Goal: Communication & Community: Answer question/provide support

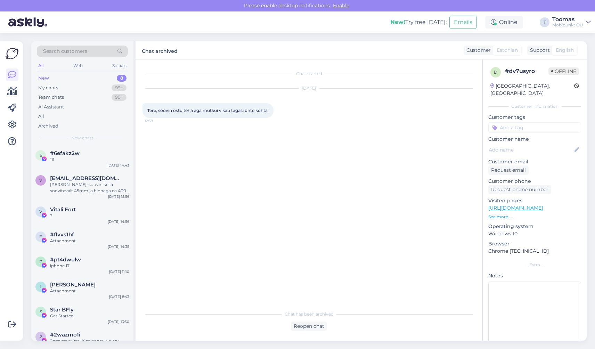
click at [63, 156] on span "#6efakz2w" at bounding box center [65, 153] width 30 height 6
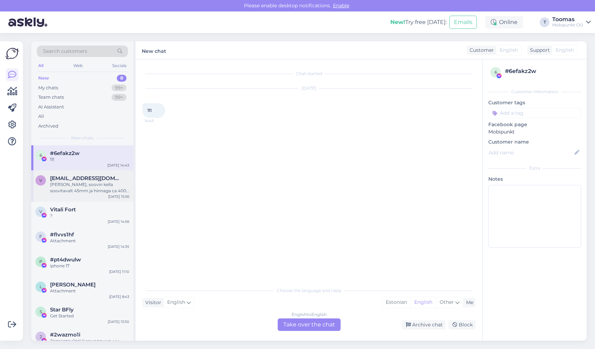
click at [72, 178] on span "[EMAIL_ADDRESS][DOMAIN_NAME]" at bounding box center [86, 178] width 72 height 6
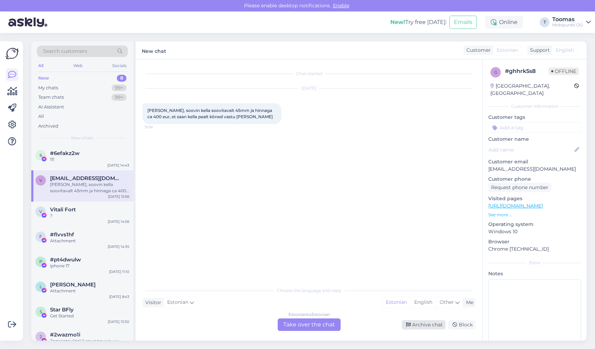
click at [417, 325] on div "Archive chat" at bounding box center [424, 324] width 44 height 9
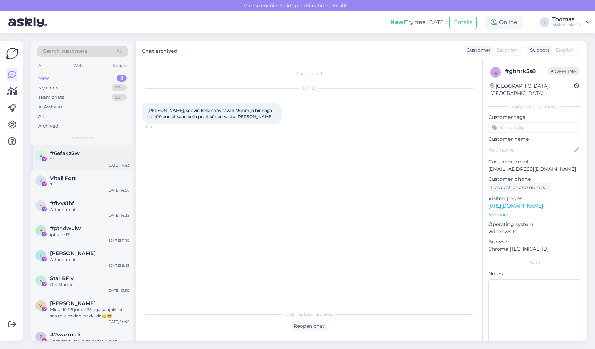
click at [97, 165] on div "6 #6efakz2w 111 [DATE] 14:43" at bounding box center [82, 157] width 102 height 25
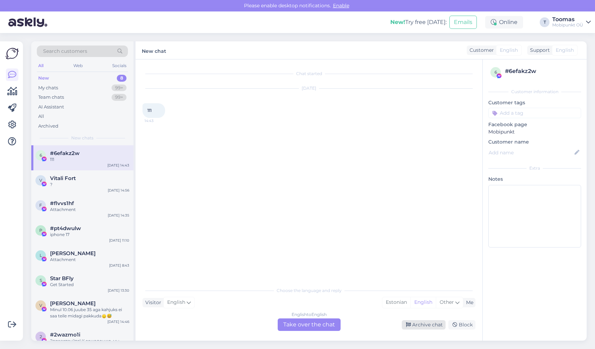
click at [413, 325] on div "Archive chat" at bounding box center [424, 324] width 44 height 9
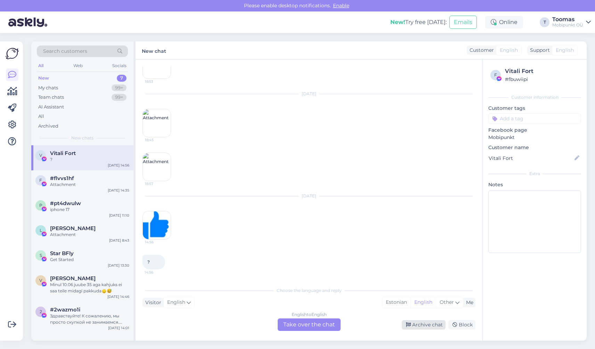
click at [413, 323] on div "Archive chat" at bounding box center [424, 324] width 44 height 9
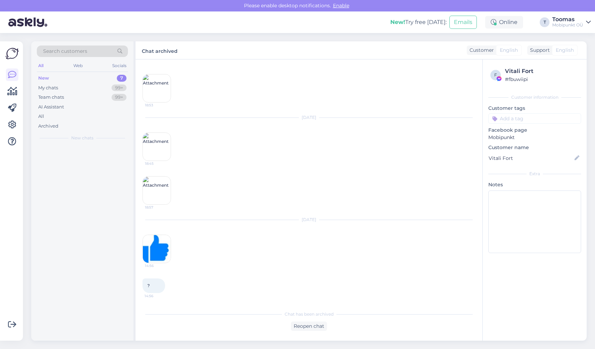
scroll to position [29, 0]
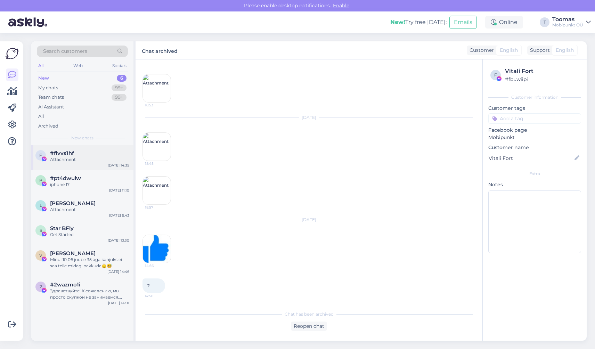
click at [95, 163] on div "f #flvvs1hf Attachment [DATE] 14:35" at bounding box center [82, 157] width 102 height 25
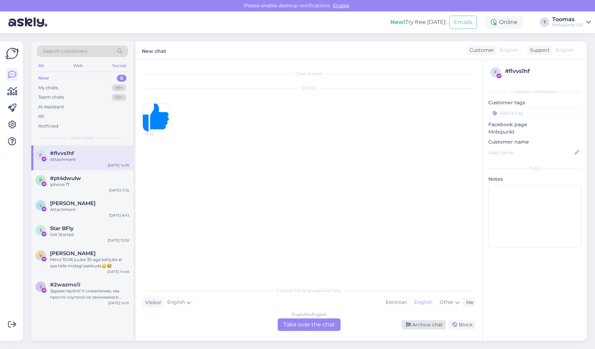
click at [417, 326] on div "Archive chat" at bounding box center [424, 324] width 44 height 9
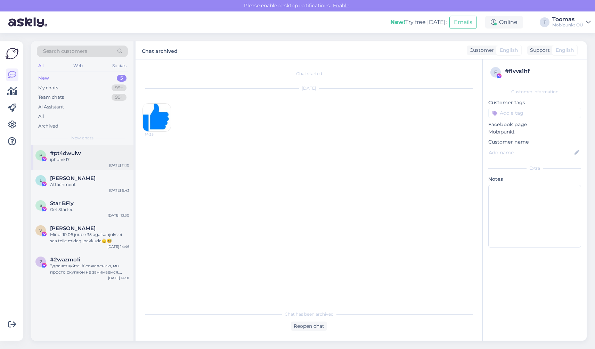
click at [97, 146] on div "p #pt4dwulw iphone 17 [DATE] 11:10" at bounding box center [82, 157] width 102 height 25
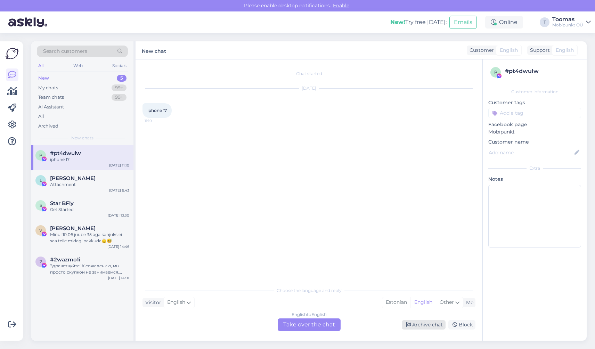
click at [425, 323] on div "Archive chat" at bounding box center [424, 324] width 44 height 9
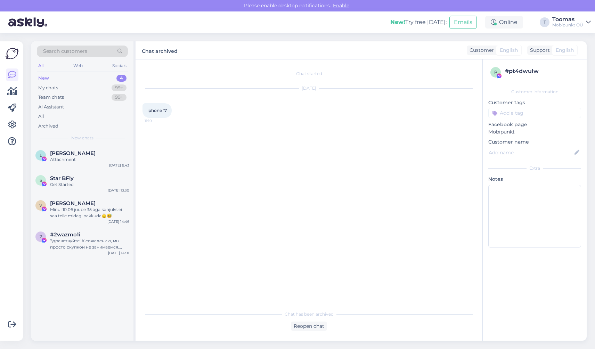
click at [102, 143] on div "Search customers All Web Socials New 4 My chats 99+ Team chats 99+ AI Assistant…" at bounding box center [82, 93] width 102 height 104
click at [70, 162] on div "Attachment" at bounding box center [89, 159] width 79 height 6
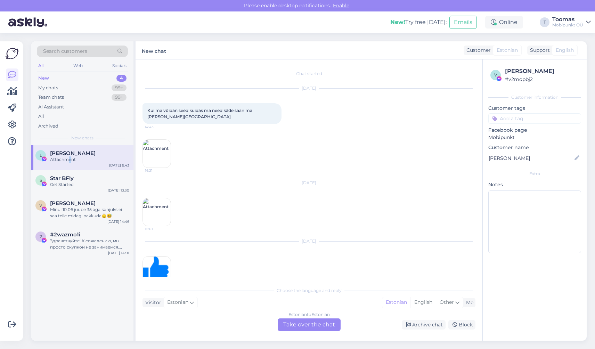
scroll to position [15, 0]
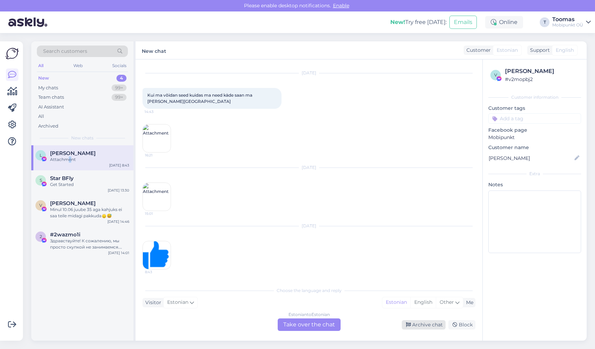
click at [410, 323] on icon at bounding box center [408, 324] width 5 height 5
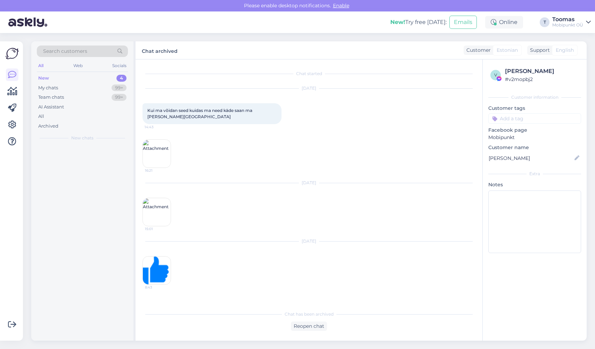
scroll to position [0, 0]
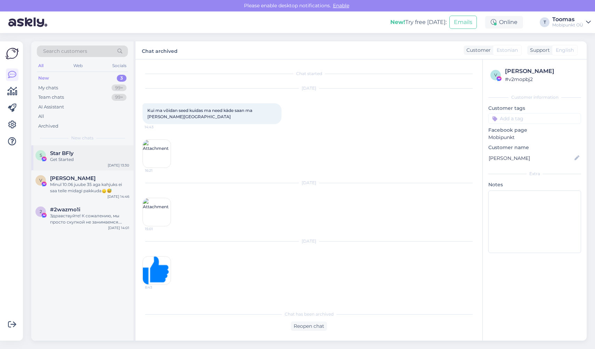
click at [64, 157] on div "Get Started" at bounding box center [89, 159] width 79 height 6
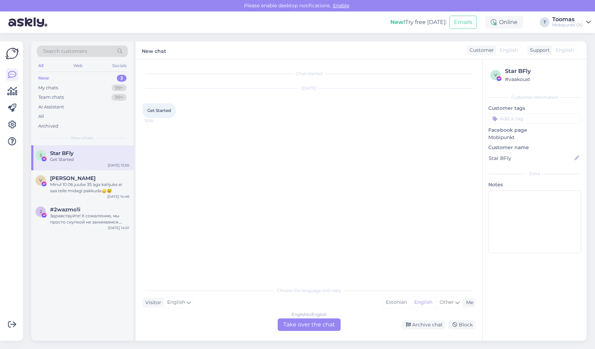
click at [402, 323] on div "Archive chat Block" at bounding box center [409, 324] width 132 height 9
click at [412, 321] on div "Archive chat" at bounding box center [424, 324] width 44 height 9
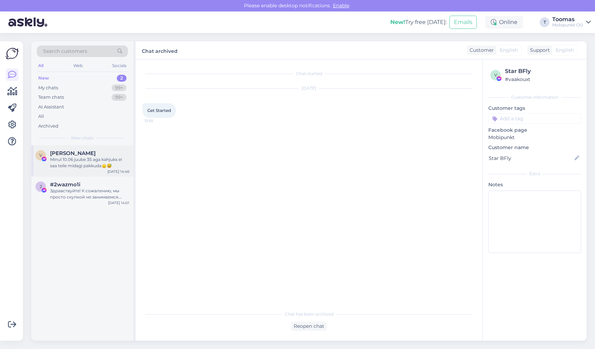
click at [108, 162] on div "Minul 10.06 juube 35 aga kahjuks ei saa teile midagi pakkuda🙂‍↕️😅" at bounding box center [89, 162] width 79 height 13
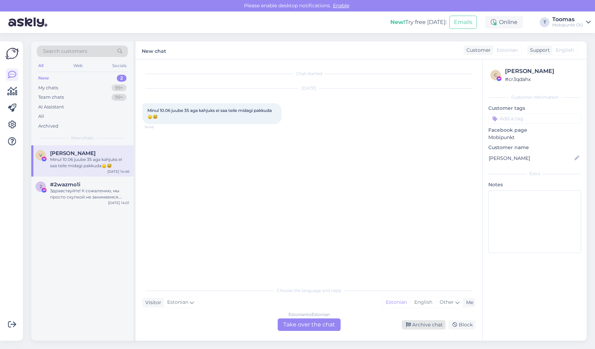
click at [415, 321] on div "Archive chat" at bounding box center [424, 324] width 44 height 9
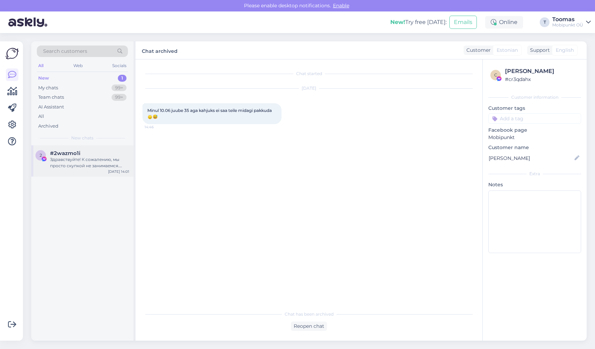
click at [95, 167] on div "Здравствуйте! К сожалению, мы просто скупкой не занимаемся. Можем предложить ка…" at bounding box center [89, 162] width 79 height 13
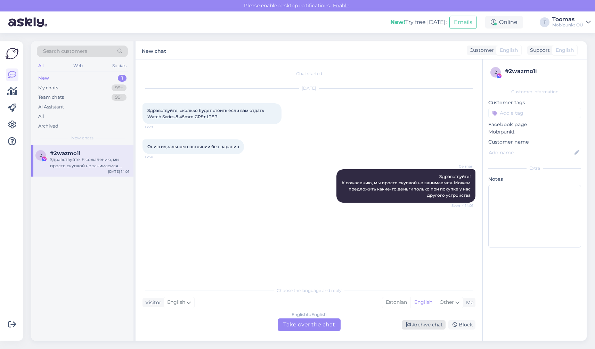
click at [422, 327] on div "Archive chat" at bounding box center [424, 324] width 44 height 9
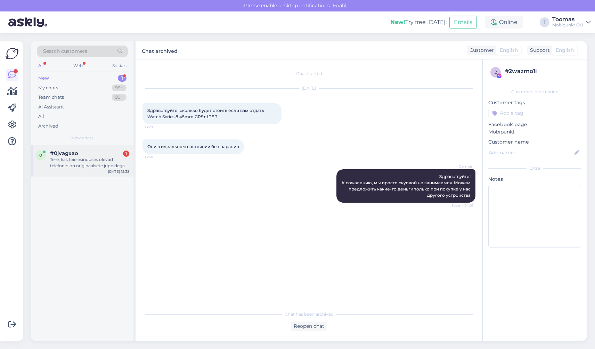
click at [111, 154] on div "#0jvagxao 1" at bounding box center [89, 153] width 79 height 6
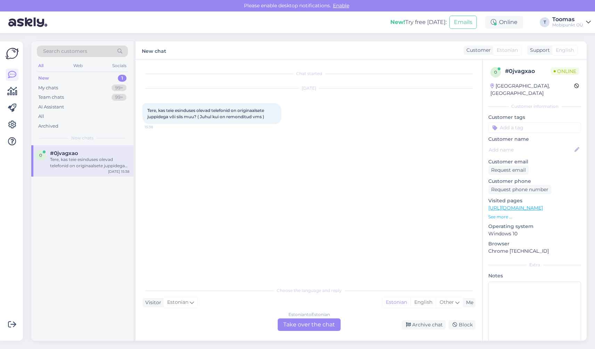
click at [309, 327] on div "Estonian to Estonian Take over the chat" at bounding box center [309, 324] width 63 height 13
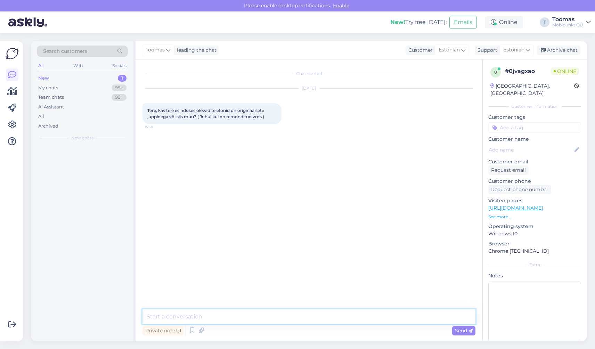
click at [309, 317] on textarea at bounding box center [308, 316] width 333 height 15
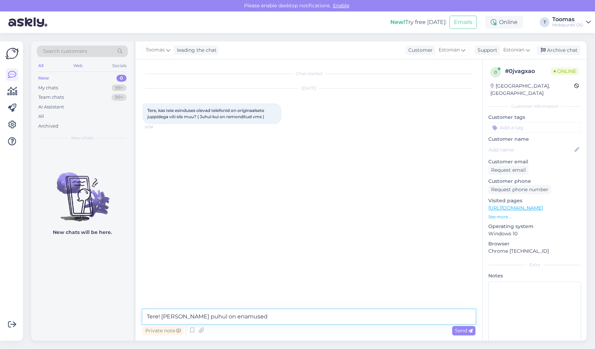
click at [262, 318] on textarea "Tere! [PERSON_NAME] puhul on enamused" at bounding box center [308, 316] width 333 height 15
drag, startPoint x: 163, startPoint y: 316, endPoint x: 270, endPoint y: 316, distance: 107.0
click at [270, 316] on textarea "Tere! [PERSON_NAME] puhul on enamused" at bounding box center [308, 316] width 333 height 15
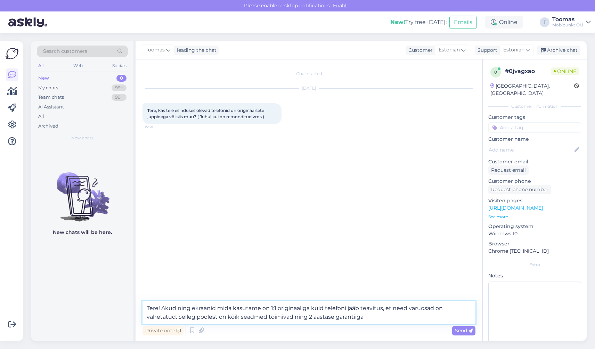
type textarea "Tere! Akud ning ekraanid mida kasutame on 1:1 originaaliga kuid telefoni jääb t…"
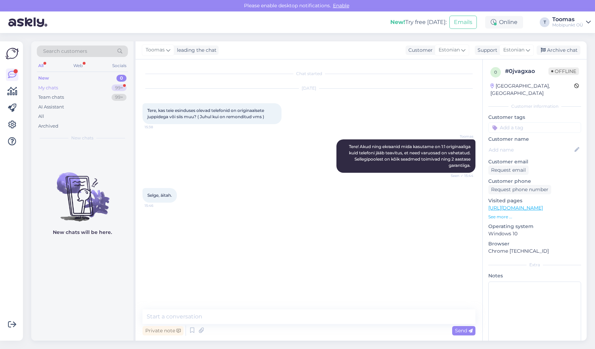
click at [119, 88] on div "99+" at bounding box center [119, 87] width 15 height 7
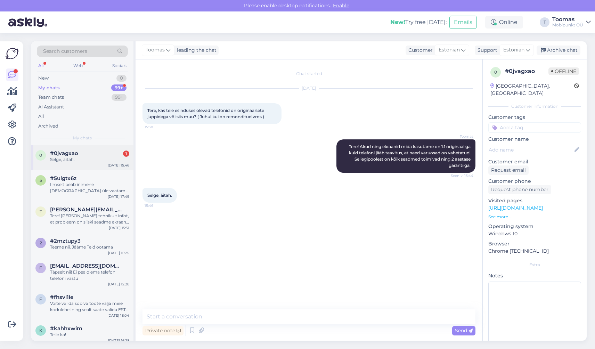
click at [112, 150] on div "#0jvagxao 1" at bounding box center [89, 153] width 79 height 6
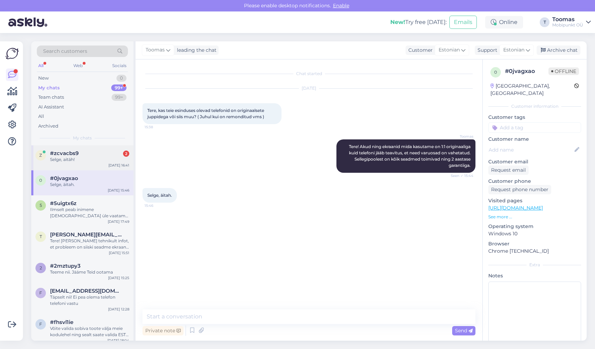
click at [96, 155] on div "#zcvacbs9 2" at bounding box center [89, 153] width 79 height 6
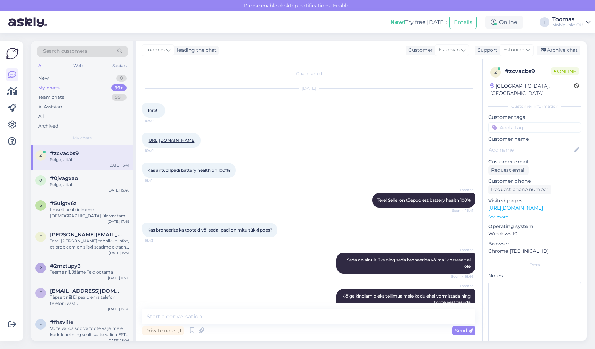
scroll to position [50, 0]
